Goal: Check status

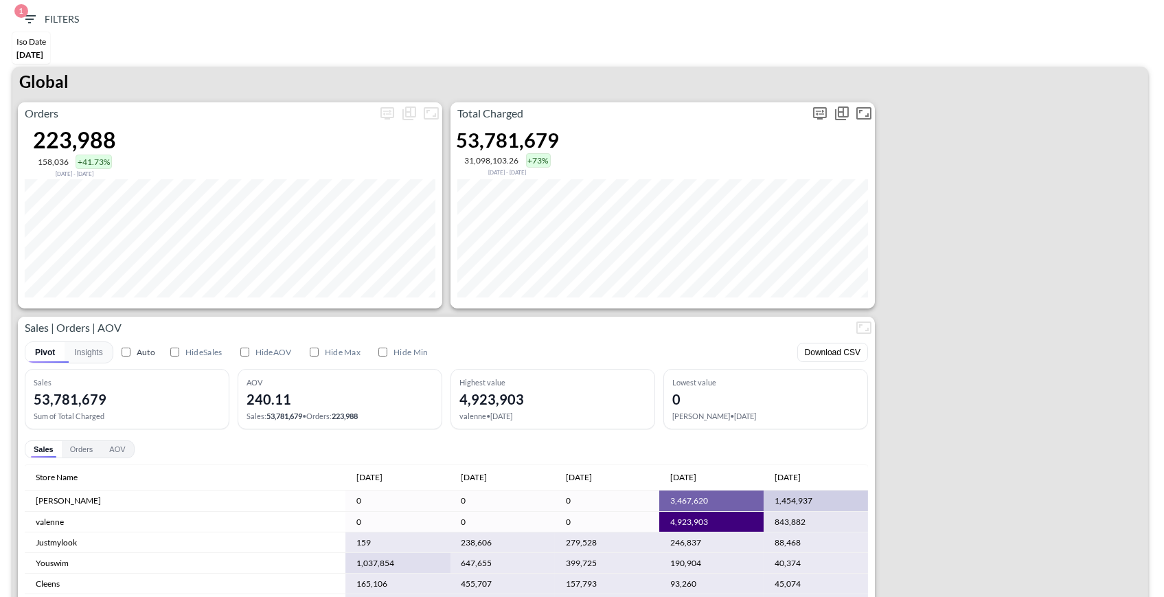
click at [824, 110] on icon "more" at bounding box center [820, 112] width 8 height 5
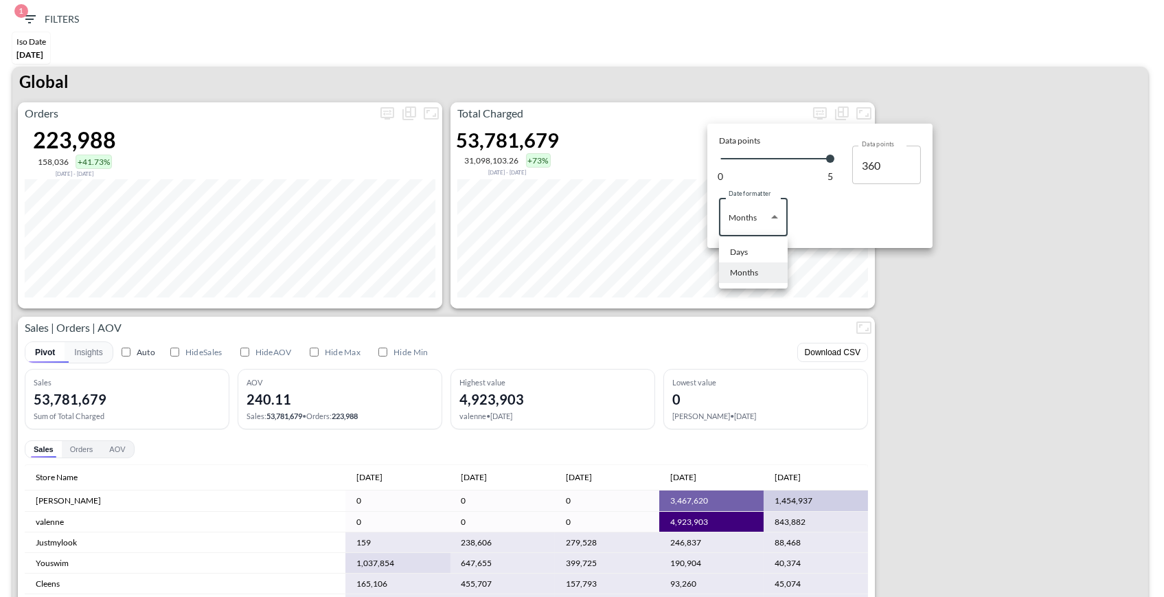
click at [743, 210] on body "BI.P.EYE, Interactive Analytics Dashboards 1 Filters Iso Date Jun 01, 2025 Glob…" at bounding box center [582, 298] width 1164 height 597
click at [748, 251] on li "Days" at bounding box center [753, 252] width 69 height 21
type input "Days"
click at [660, 117] on div at bounding box center [582, 298] width 1164 height 597
type input "132"
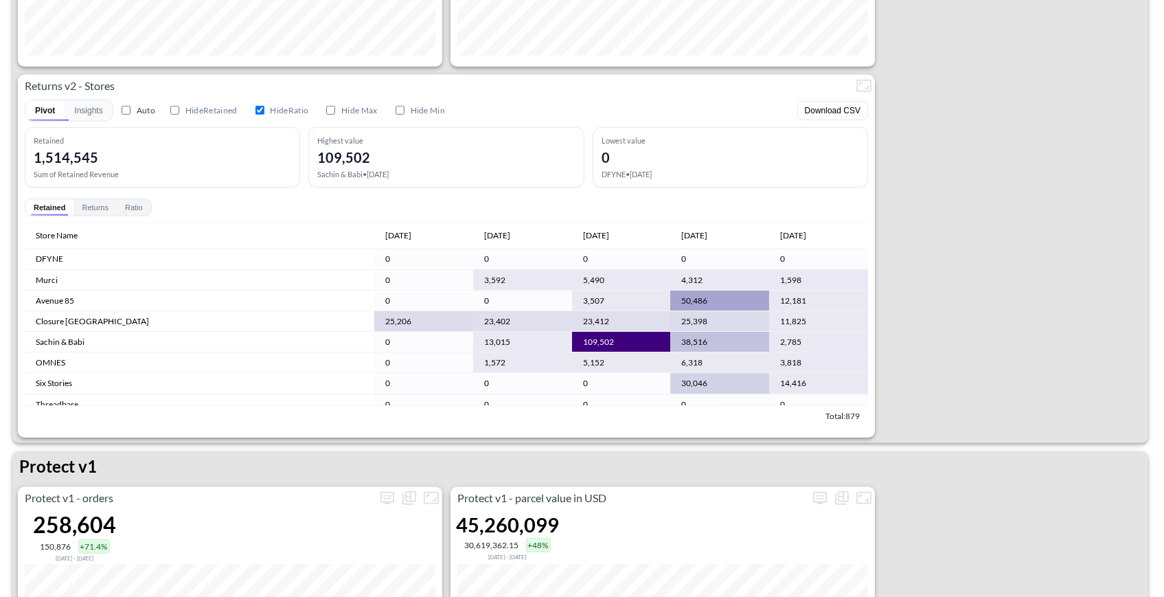
scroll to position [1443, 0]
